Goal: Task Accomplishment & Management: Complete application form

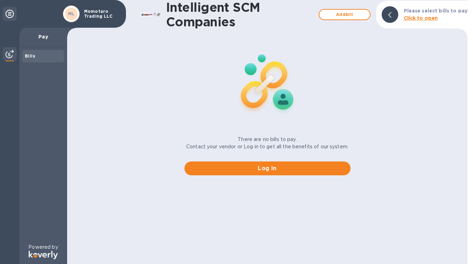
click at [73, 15] on b "ML" at bounding box center [71, 13] width 7 height 5
click at [424, 18] on b "Click to open" at bounding box center [421, 18] width 34 height 6
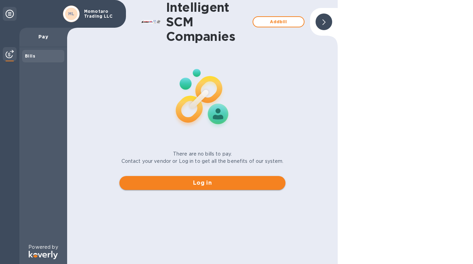
click at [202, 185] on span "Log in" at bounding box center [202, 183] width 155 height 8
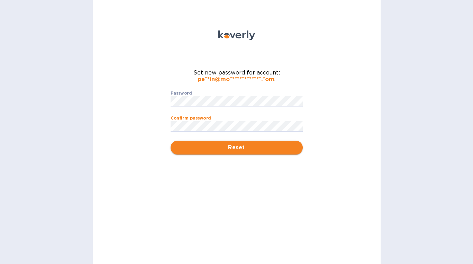
click at [233, 148] on span "Reset" at bounding box center [236, 147] width 121 height 8
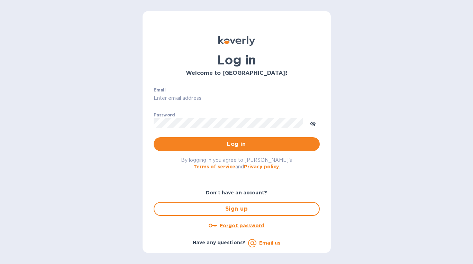
click at [220, 100] on input "Email" at bounding box center [237, 98] width 166 height 10
type input "perrin@momotarotrading.com"
click at [154, 137] on button "Log in" at bounding box center [237, 144] width 166 height 14
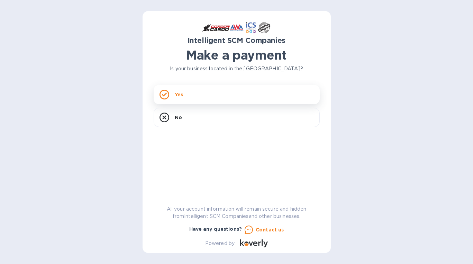
click at [207, 93] on div "Yes" at bounding box center [237, 94] width 166 height 19
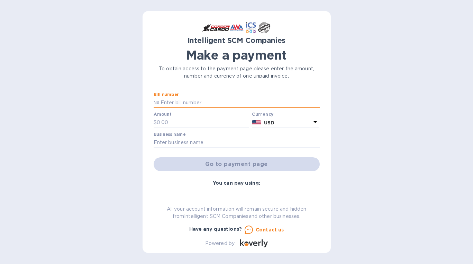
click at [200, 103] on input "text" at bounding box center [239, 103] width 161 height 10
paste input "425.33"
type input "4"
click at [207, 126] on input "text" at bounding box center [203, 122] width 93 height 10
paste input "425.33"
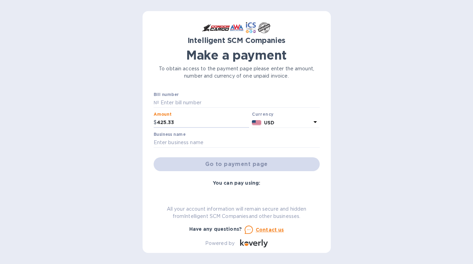
type input "425.33"
click at [192, 102] on input "text" at bounding box center [239, 103] width 161 height 10
paste input "00505592"
click at [160, 103] on input "00505592" at bounding box center [239, 103] width 161 height 10
type input "S00505592"
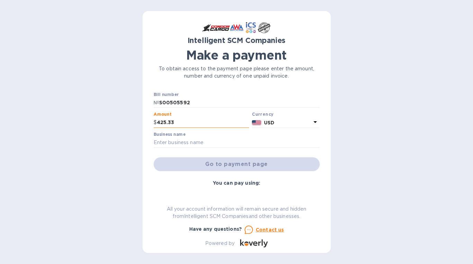
click at [210, 120] on input "425.33" at bounding box center [203, 122] width 93 height 10
click at [228, 144] on input "text" at bounding box center [237, 142] width 166 height 10
type input "Momotaro Trading LLC"
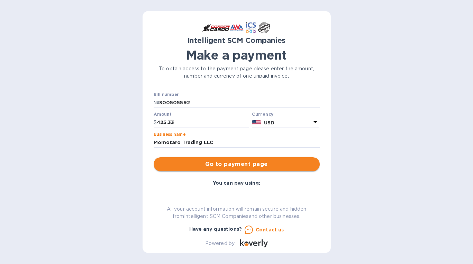
click at [235, 165] on span "Go to payment page" at bounding box center [236, 164] width 155 height 8
